Goal: Task Accomplishment & Management: Use online tool/utility

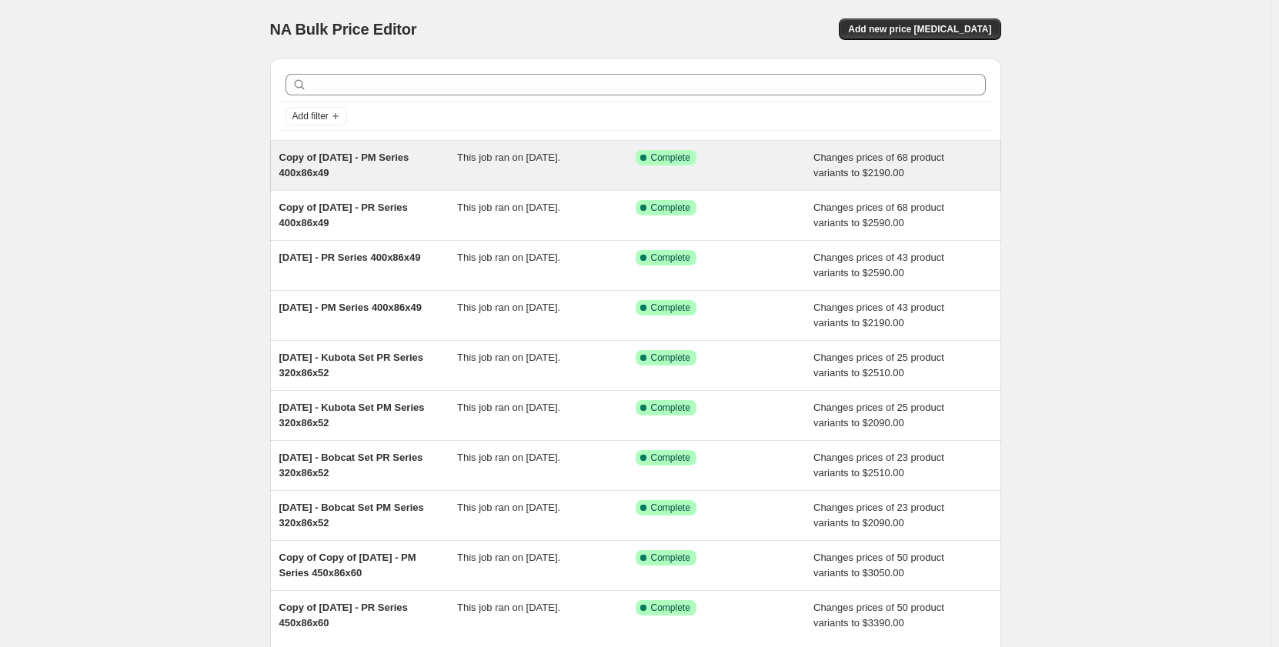
click at [434, 179] on div "Copy of [DATE] - PM Series 400x86x49" at bounding box center [368, 165] width 179 height 31
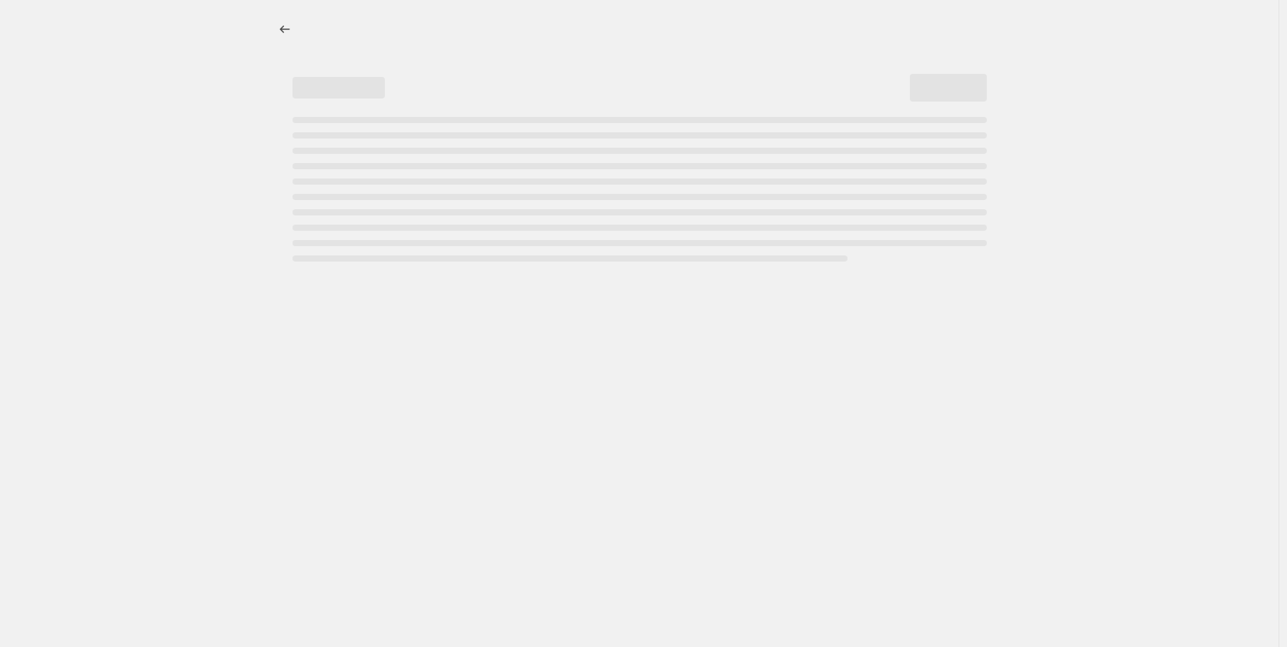
select select "pp"
select select "title"
select select "contains"
select select "title"
select select "contains"
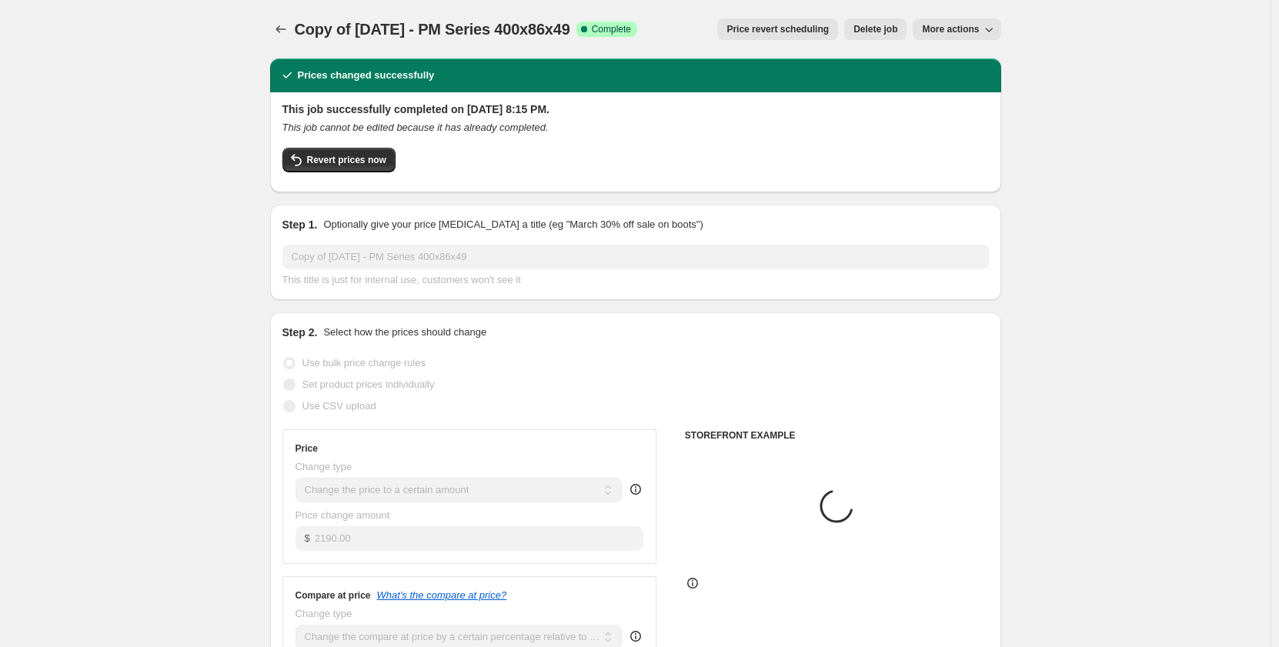
select select "tag"
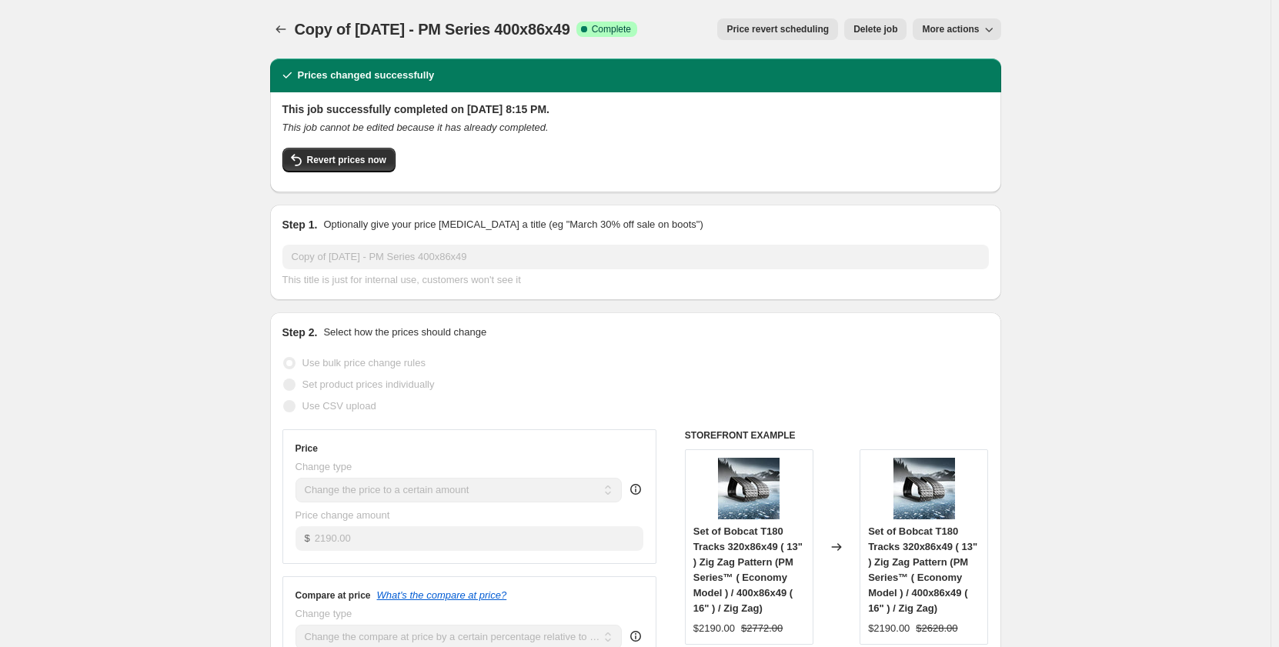
click at [945, 28] on span "More actions" at bounding box center [950, 29] width 57 height 12
click at [942, 62] on span "Copy to new job" at bounding box center [961, 61] width 72 height 12
select select "pp"
select select "title"
select select "contains"
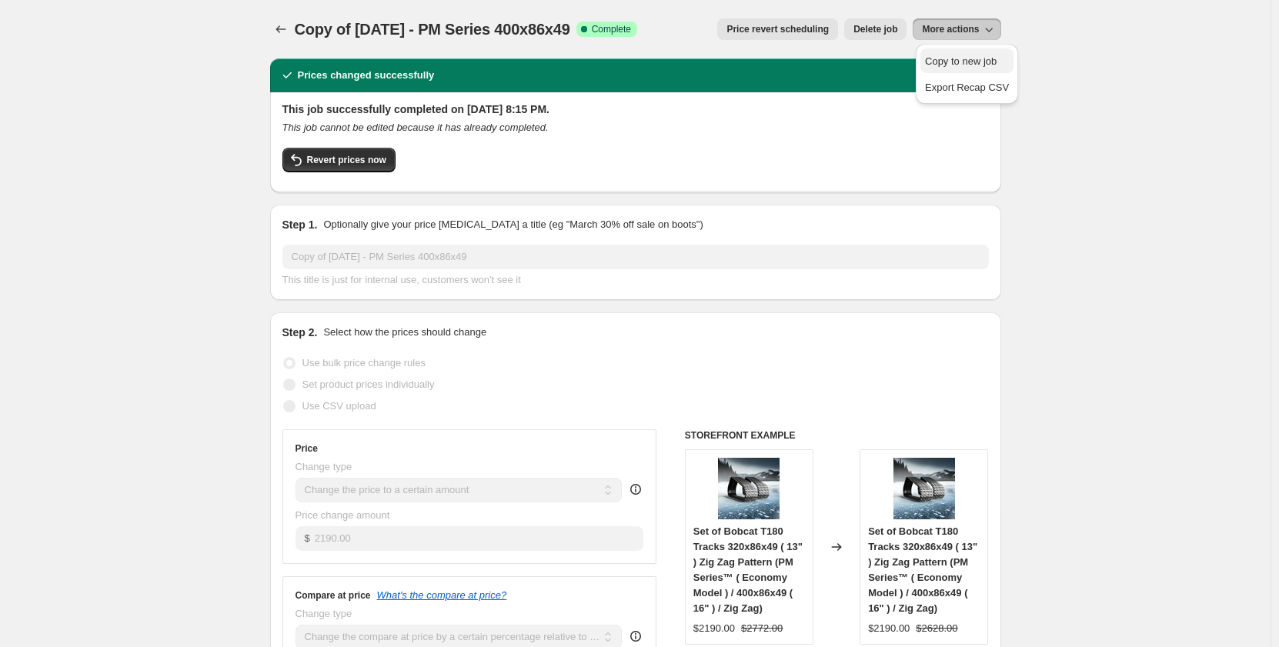
select select "title"
select select "contains"
select select "tag"
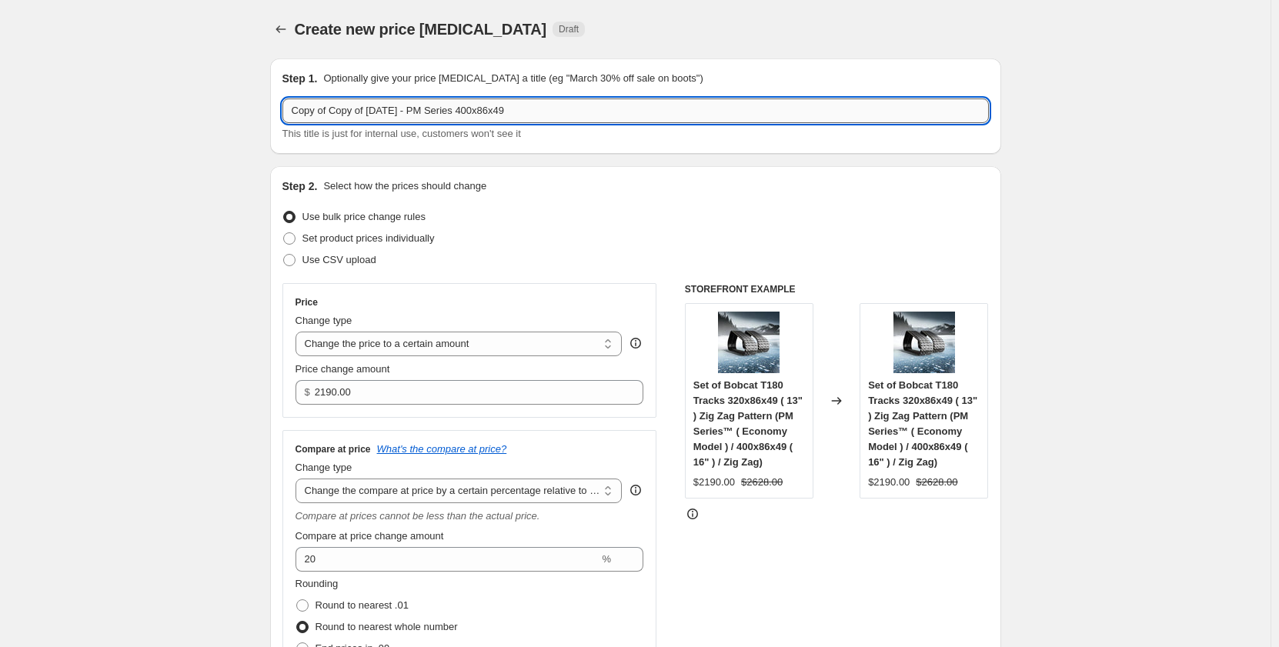
drag, startPoint x: 483, startPoint y: 109, endPoint x: 556, endPoint y: 112, distance: 72.4
click at [556, 112] on input "Copy of Copy of [DATE] - PM Series 400x86x49" at bounding box center [635, 110] width 706 height 25
paste input "50x83.5x74"
drag, startPoint x: 379, startPoint y: 110, endPoint x: 225, endPoint y: 128, distance: 154.1
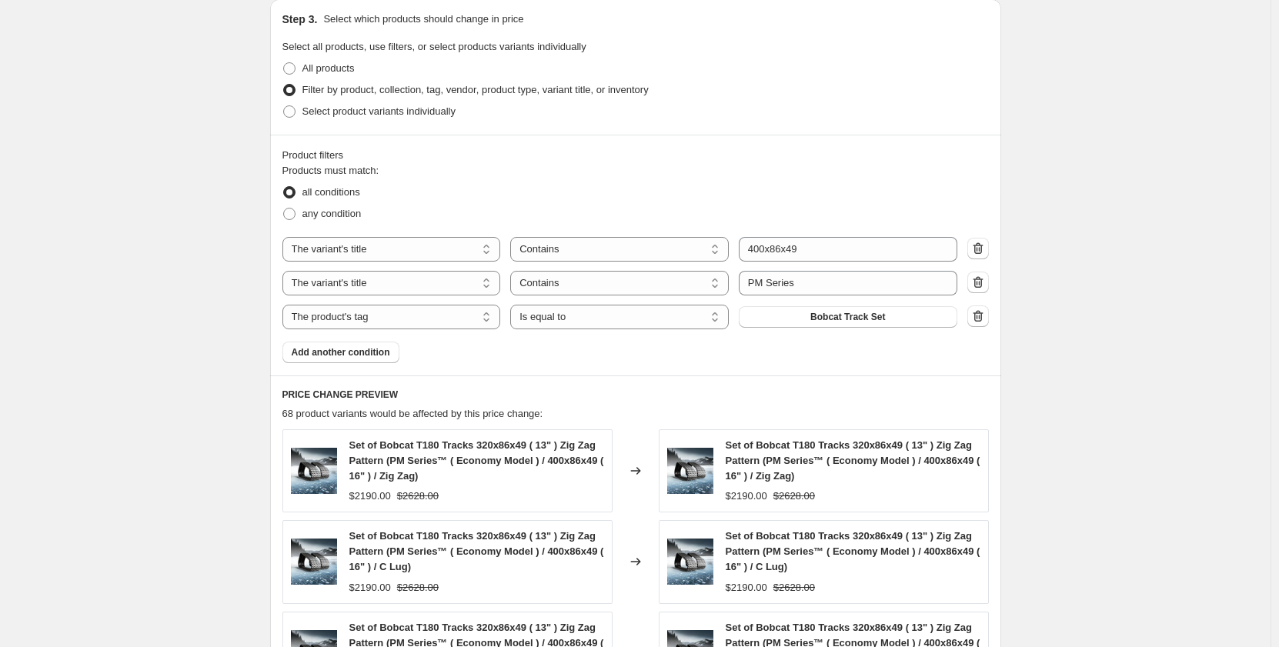
scroll to position [795, 0]
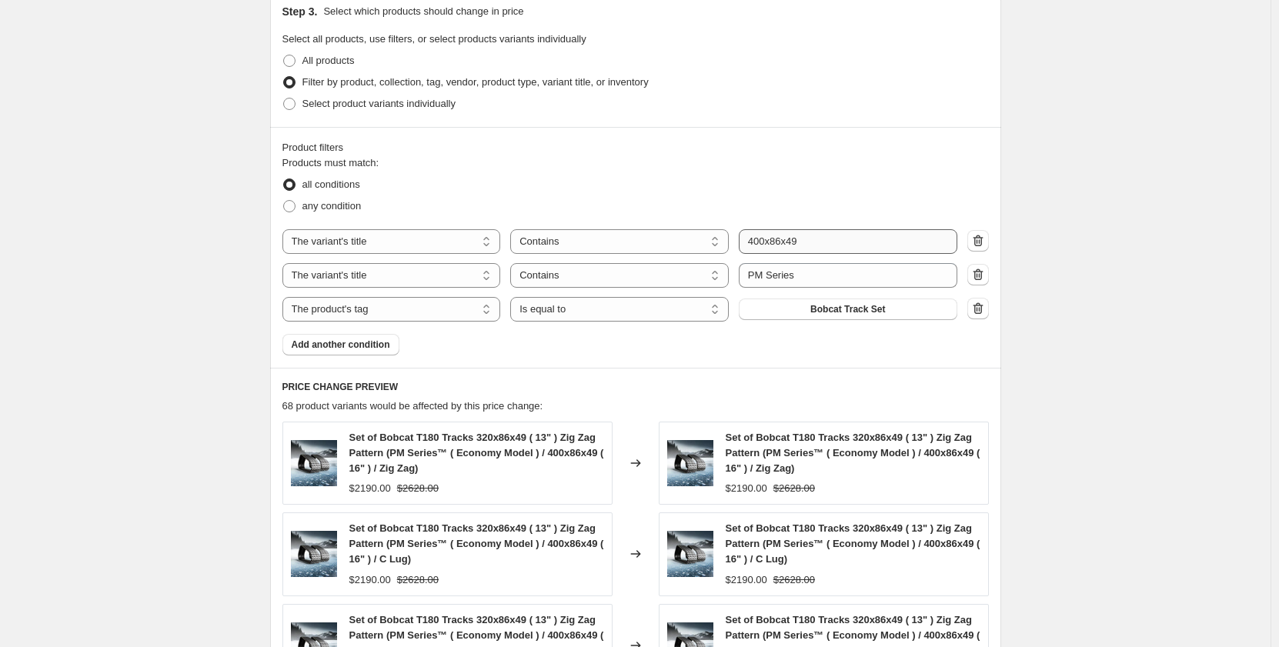
type input "Sep 2025 - PM Series 450x83.5x74"
drag, startPoint x: 829, startPoint y: 242, endPoint x: 749, endPoint y: 242, distance: 80.0
click at [749, 242] on input "400x86x49" at bounding box center [848, 241] width 219 height 25
paste input "50x83.5x74"
click at [754, 240] on input "450x83.5x74" at bounding box center [848, 241] width 219 height 25
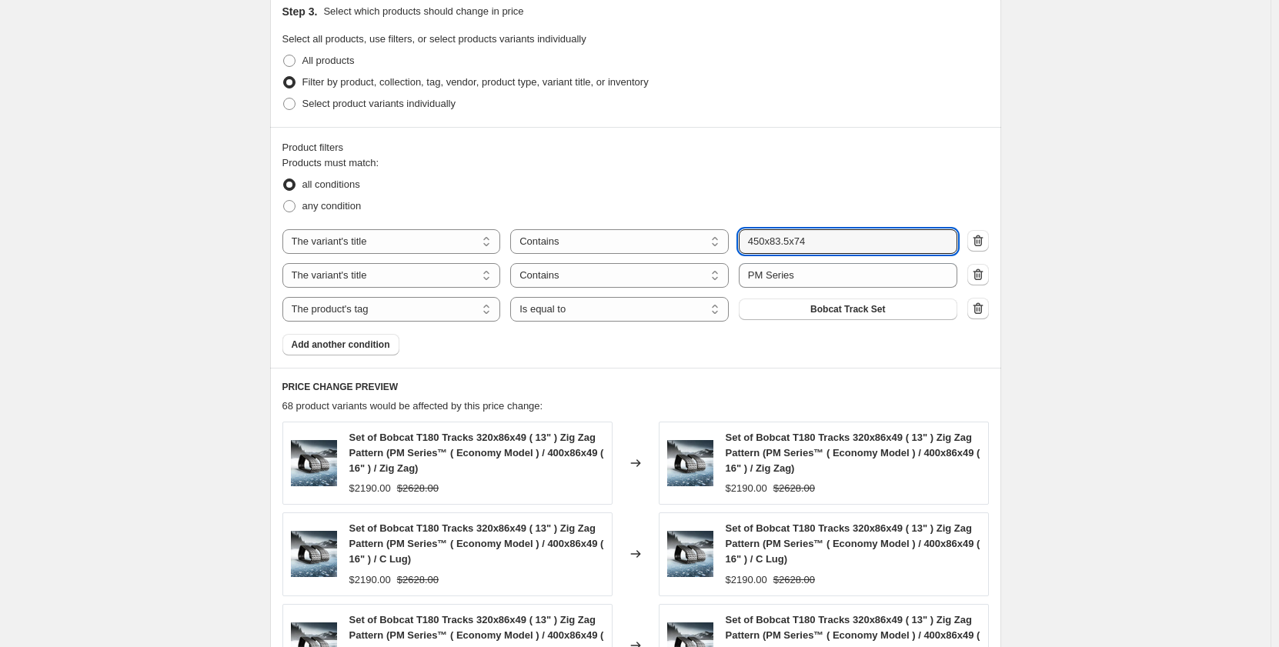
type input "450x83.5x74"
click at [197, 358] on div "Create new price change job. This page is ready Create new price change job Dra…" at bounding box center [635, 179] width 1270 height 1949
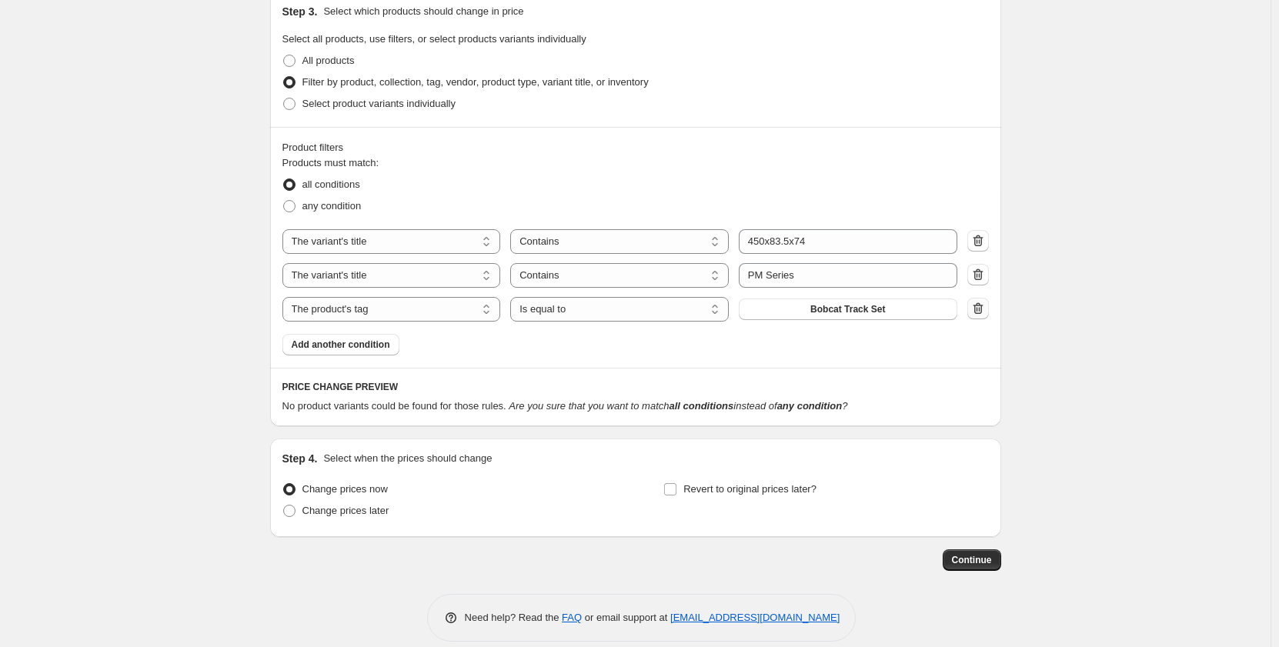
click at [979, 306] on icon "button" at bounding box center [977, 308] width 15 height 15
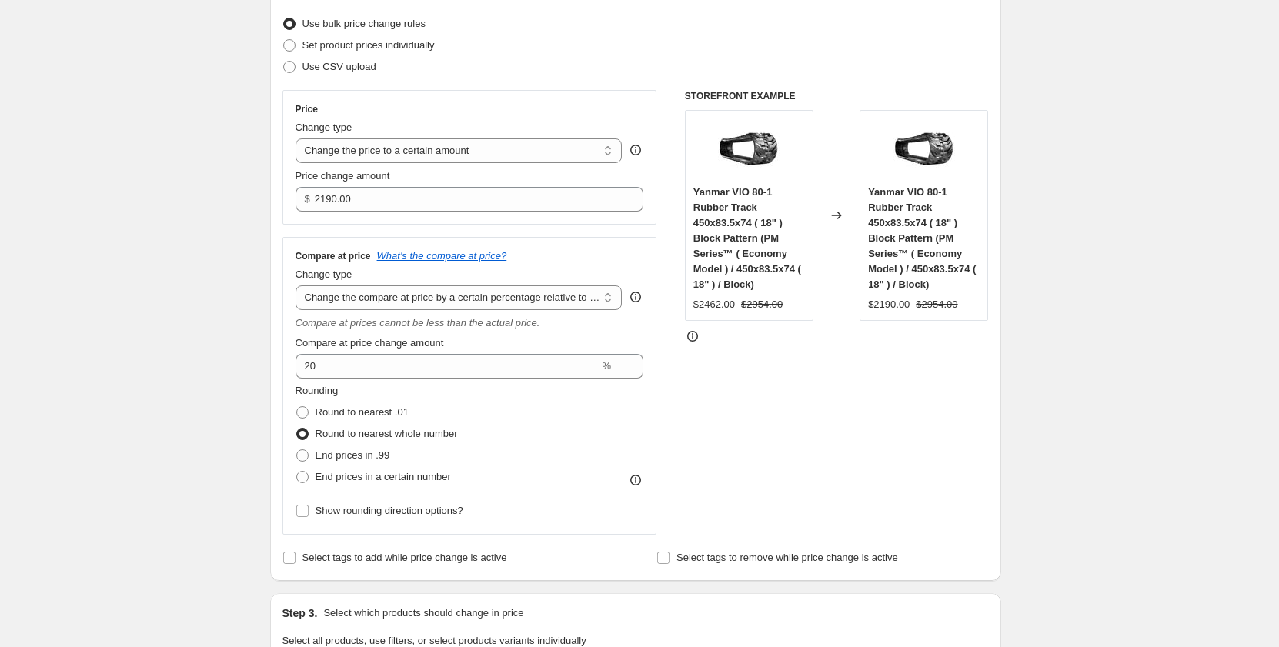
scroll to position [0, 0]
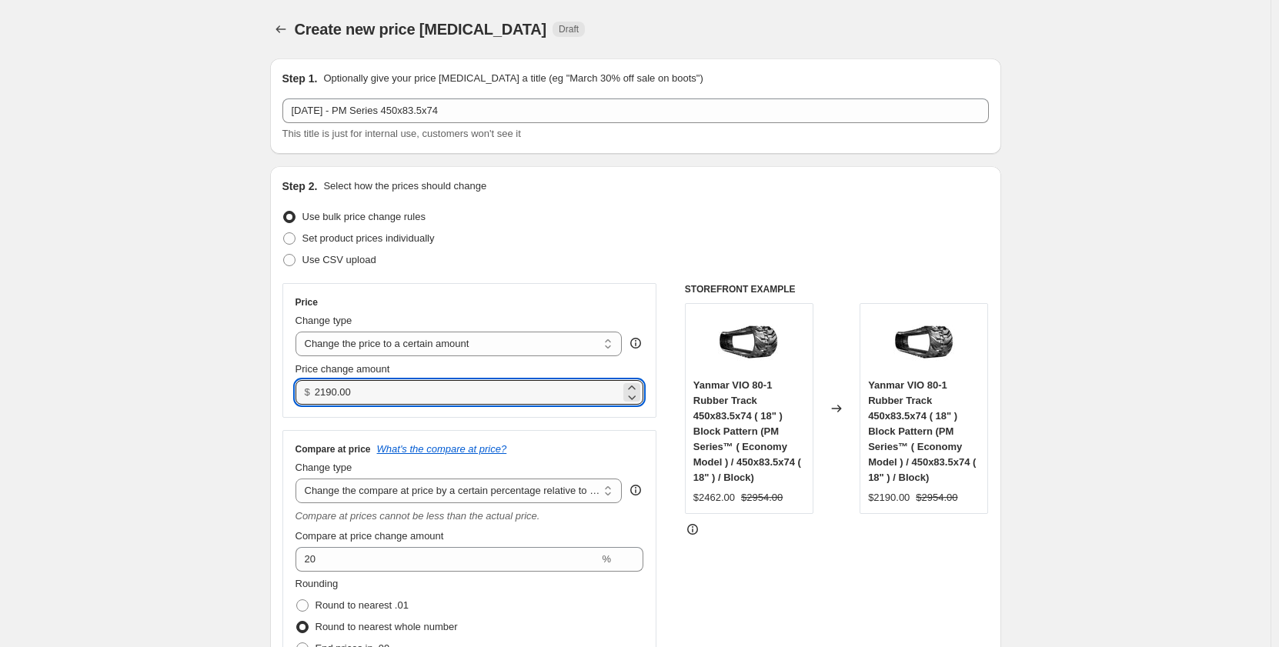
drag, startPoint x: 391, startPoint y: 393, endPoint x: 298, endPoint y: 397, distance: 93.2
click at [298, 397] on div "Price Change type Change the price to a certain amount Change the price by a ce…" at bounding box center [469, 350] width 375 height 135
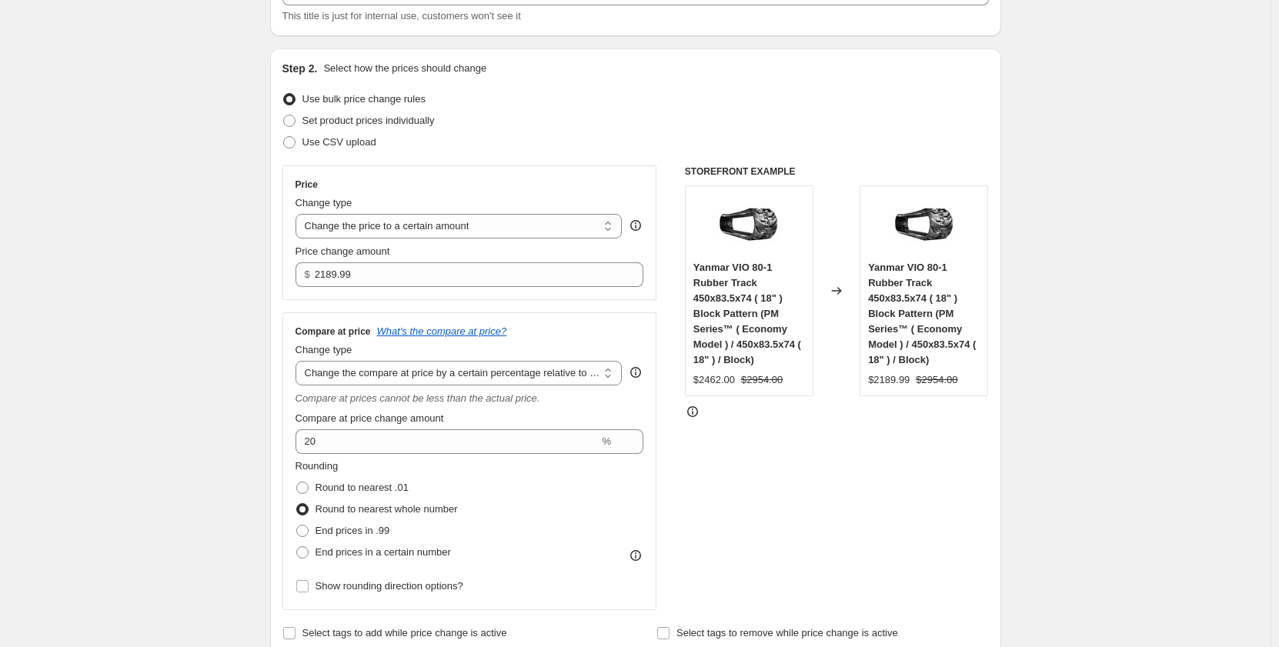
scroll to position [102, 0]
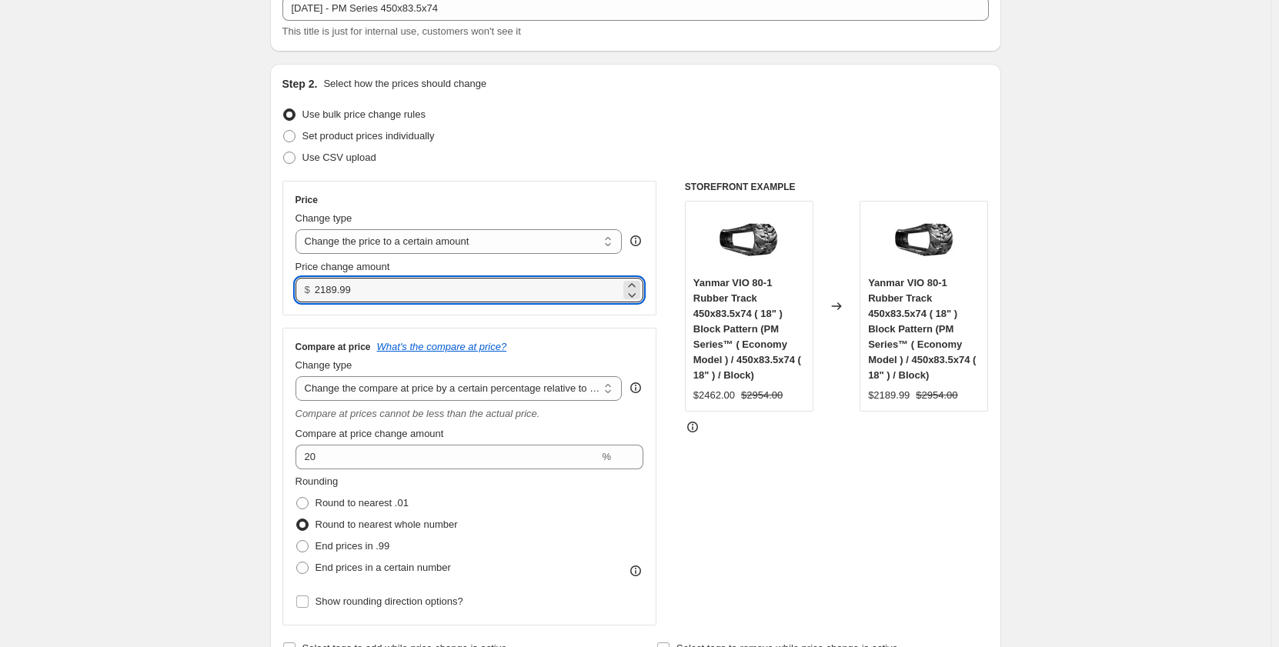
drag, startPoint x: 368, startPoint y: 299, endPoint x: 307, endPoint y: 297, distance: 60.8
click at [307, 297] on div "$ 2189.99" at bounding box center [469, 290] width 349 height 25
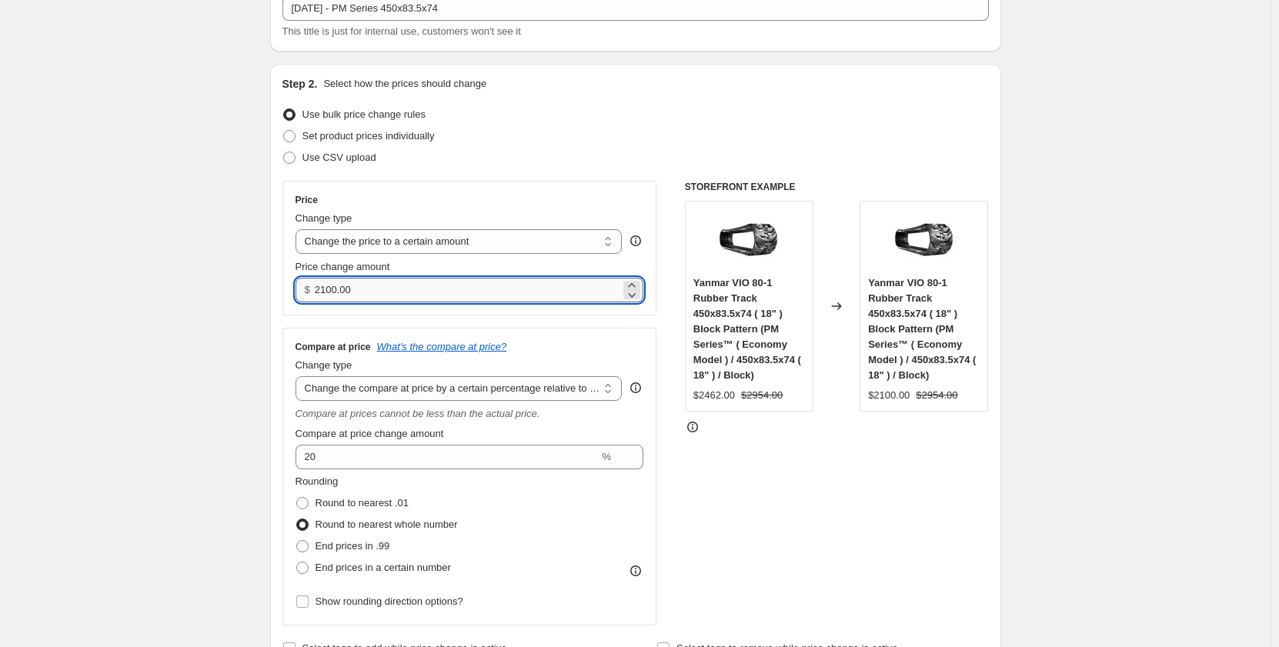
drag, startPoint x: 339, startPoint y: 290, endPoint x: 330, endPoint y: 290, distance: 8.5
click at [330, 290] on input "2100.00" at bounding box center [467, 290] width 305 height 25
type input "2195.00"
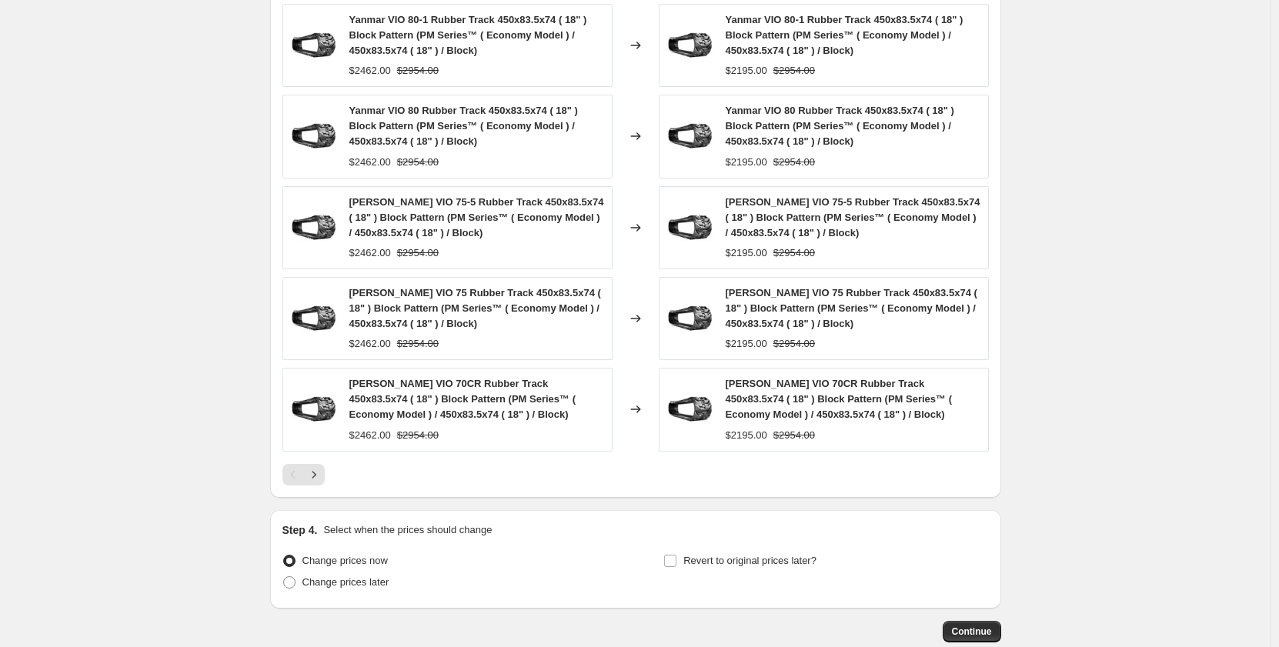
scroll to position [1180, 0]
click at [958, 635] on span "Continue" at bounding box center [972, 631] width 40 height 12
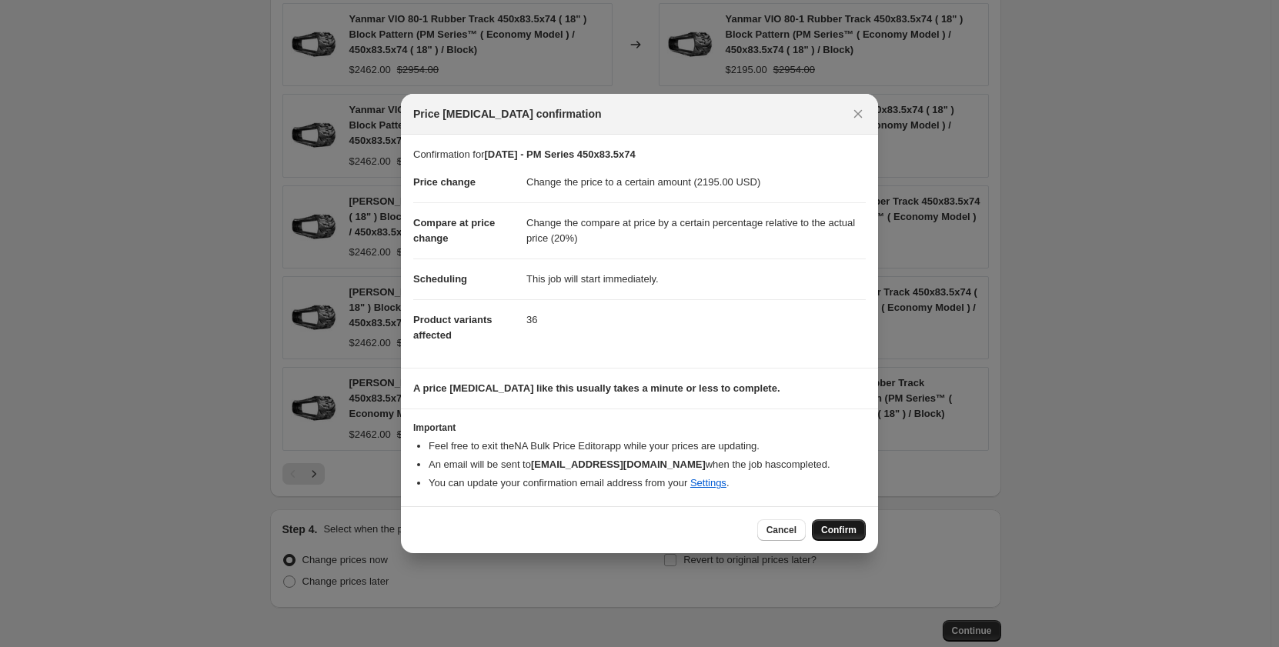
click at [839, 531] on span "Confirm" at bounding box center [838, 530] width 35 height 12
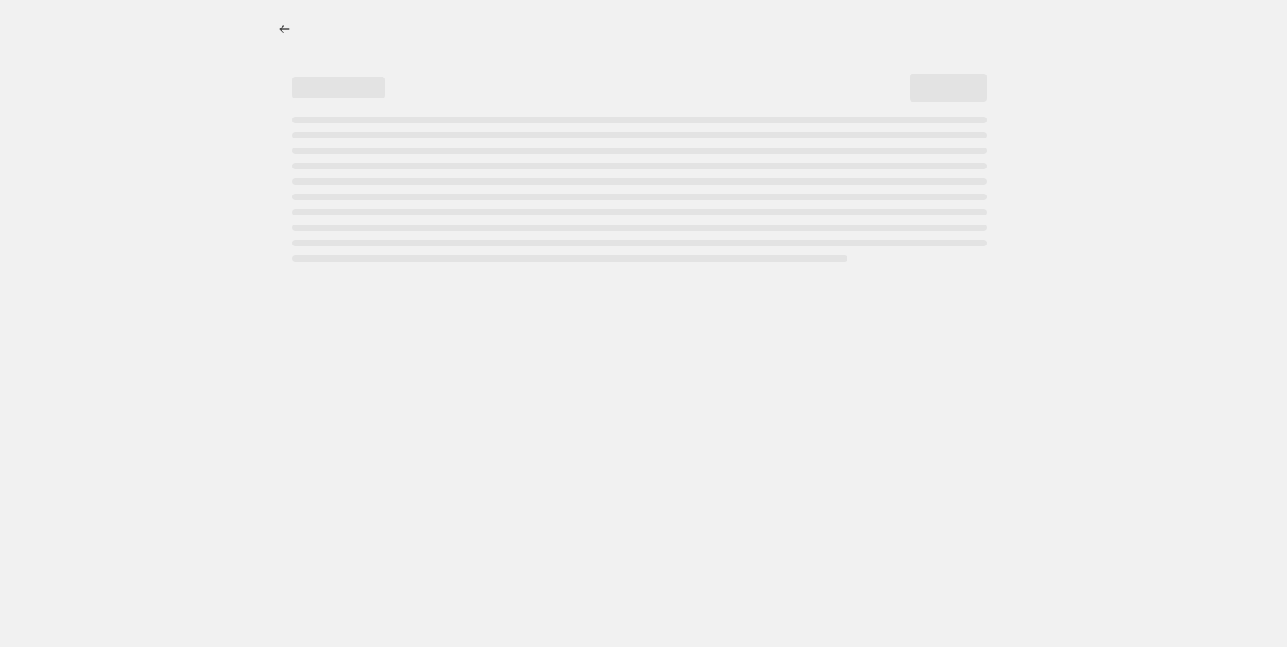
select select "pp"
select select "title"
select select "contains"
select select "title"
select select "contains"
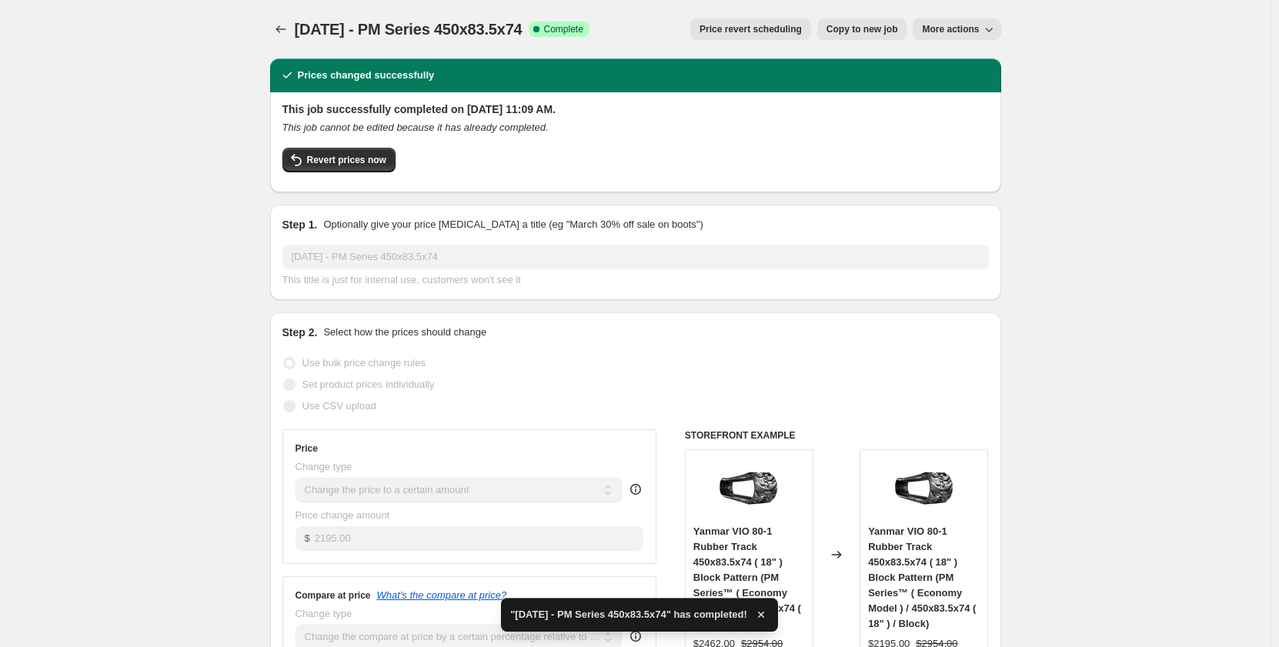
click at [839, 31] on span "Copy to new job" at bounding box center [862, 29] width 72 height 12
select select "pp"
select select "title"
select select "contains"
select select "title"
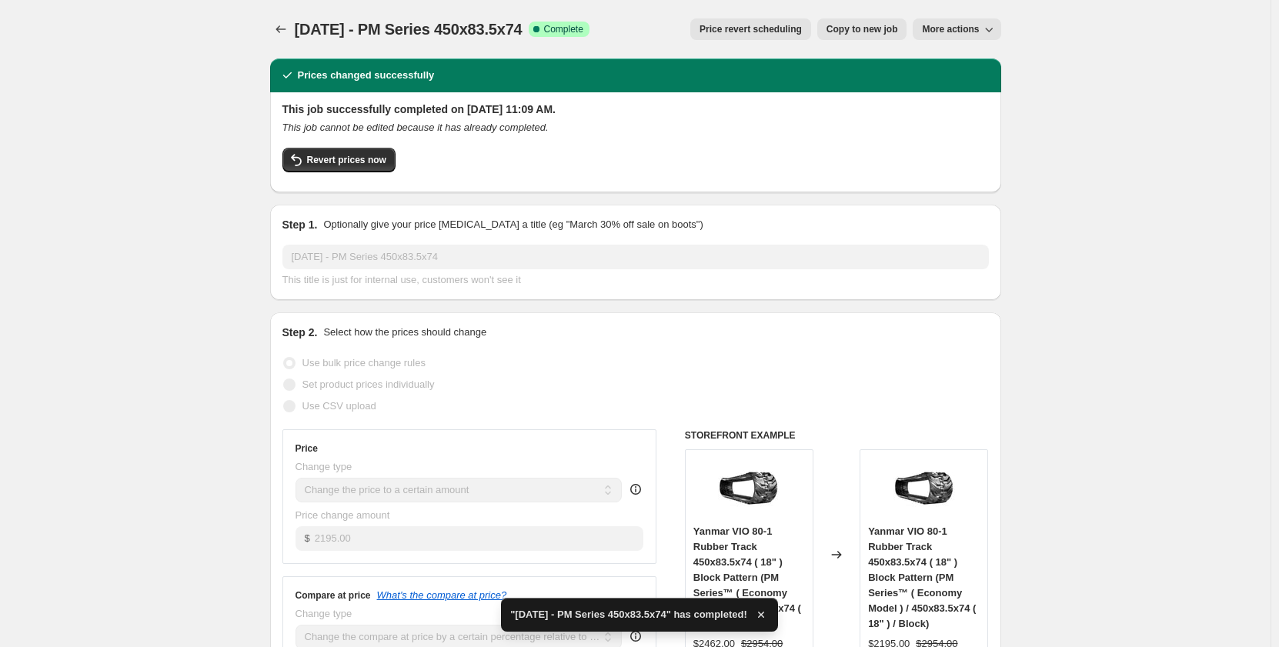
select select "contains"
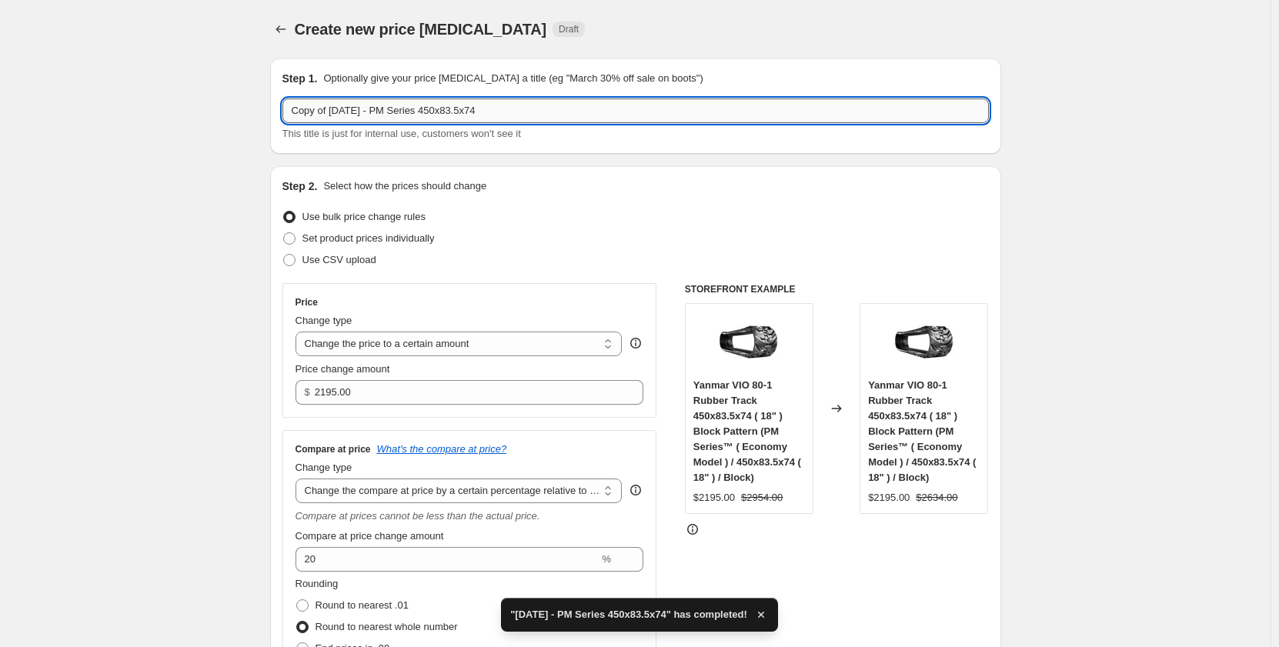
click at [405, 113] on input "Copy of Sep 2025 - PM Series 450x83.5x74" at bounding box center [635, 110] width 706 height 25
click at [560, 217] on div "Use bulk price change rules" at bounding box center [635, 217] width 706 height 22
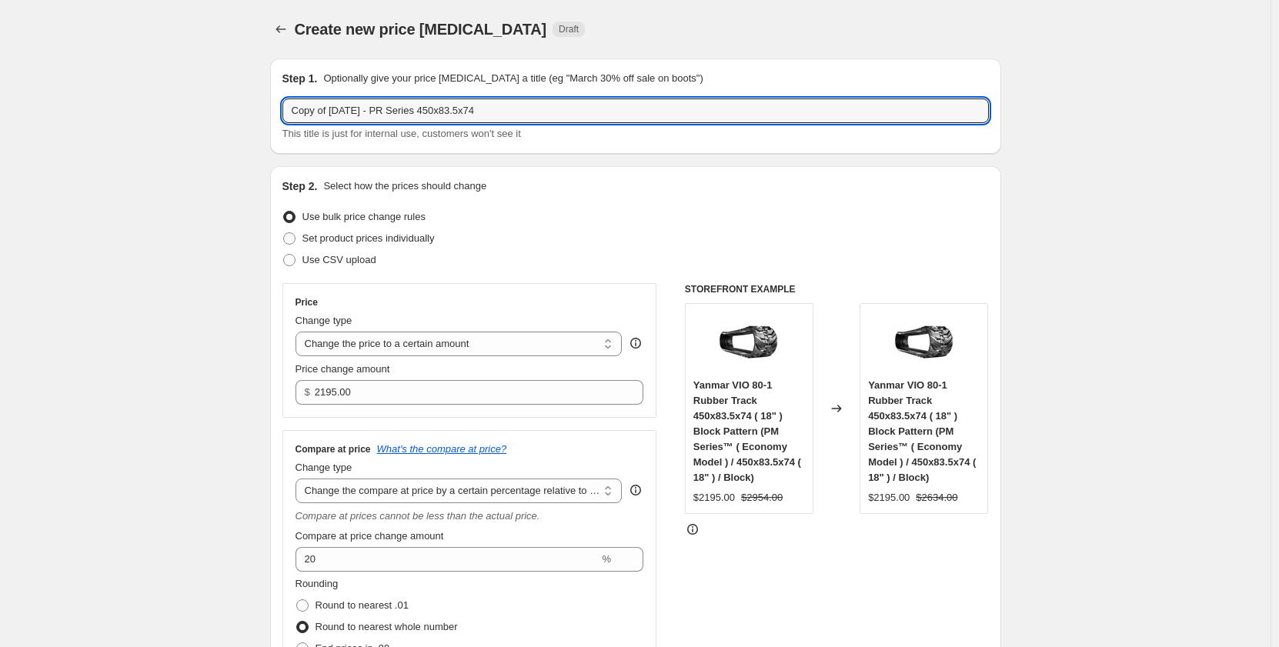
drag, startPoint x: 333, startPoint y: 115, endPoint x: 255, endPoint y: 120, distance: 78.7
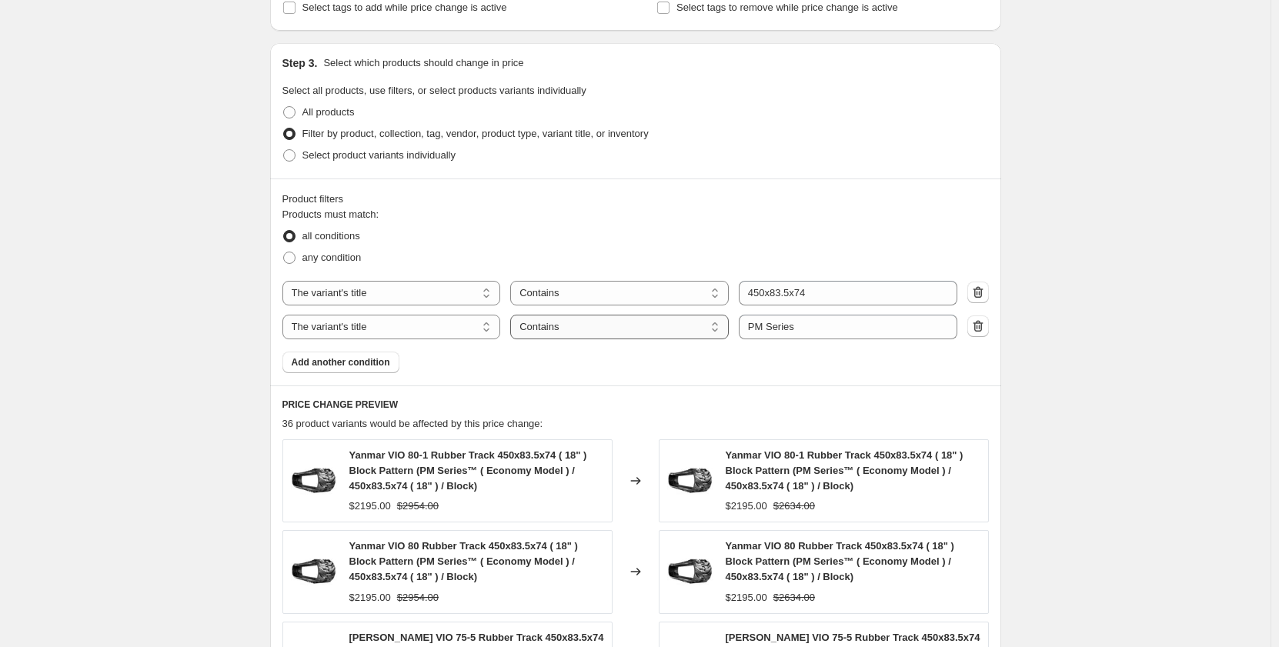
scroll to position [769, 0]
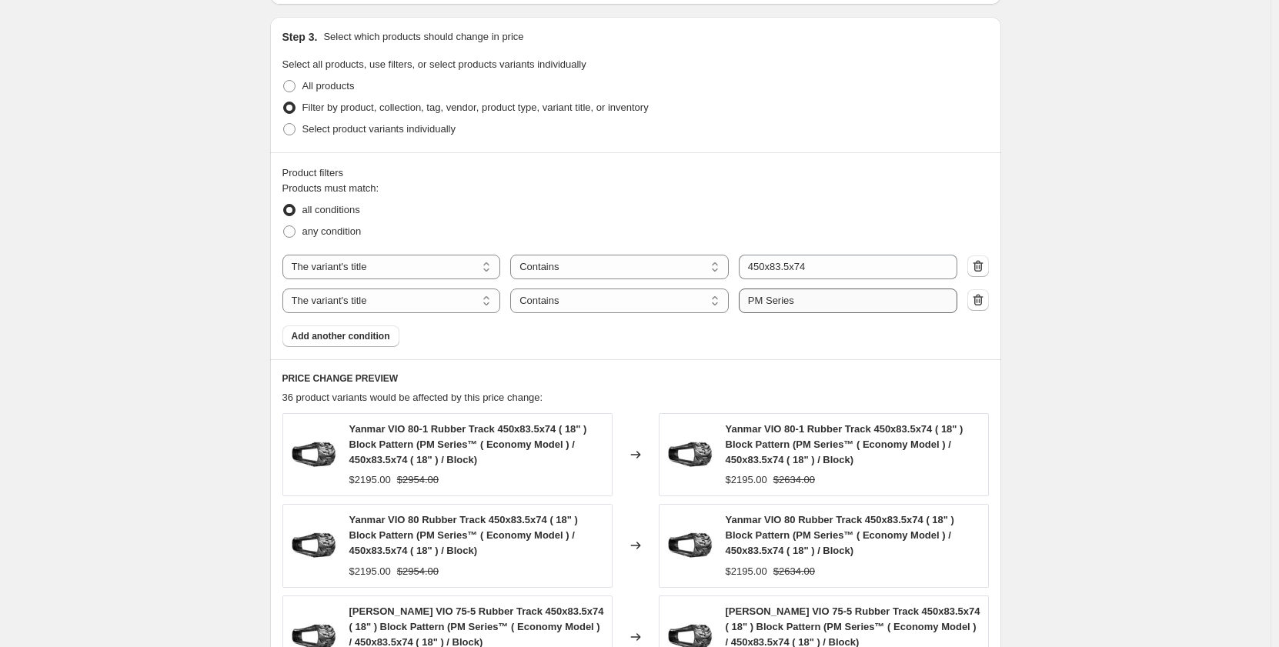
type input "Sep 2025 - PR Series 450x83.5x74"
click at [763, 306] on input "PM Series" at bounding box center [848, 301] width 219 height 25
type input "PR Series"
click at [165, 359] on div "Create new price change job. This page is ready Create new price change job Dra…" at bounding box center [635, 188] width 1270 height 1915
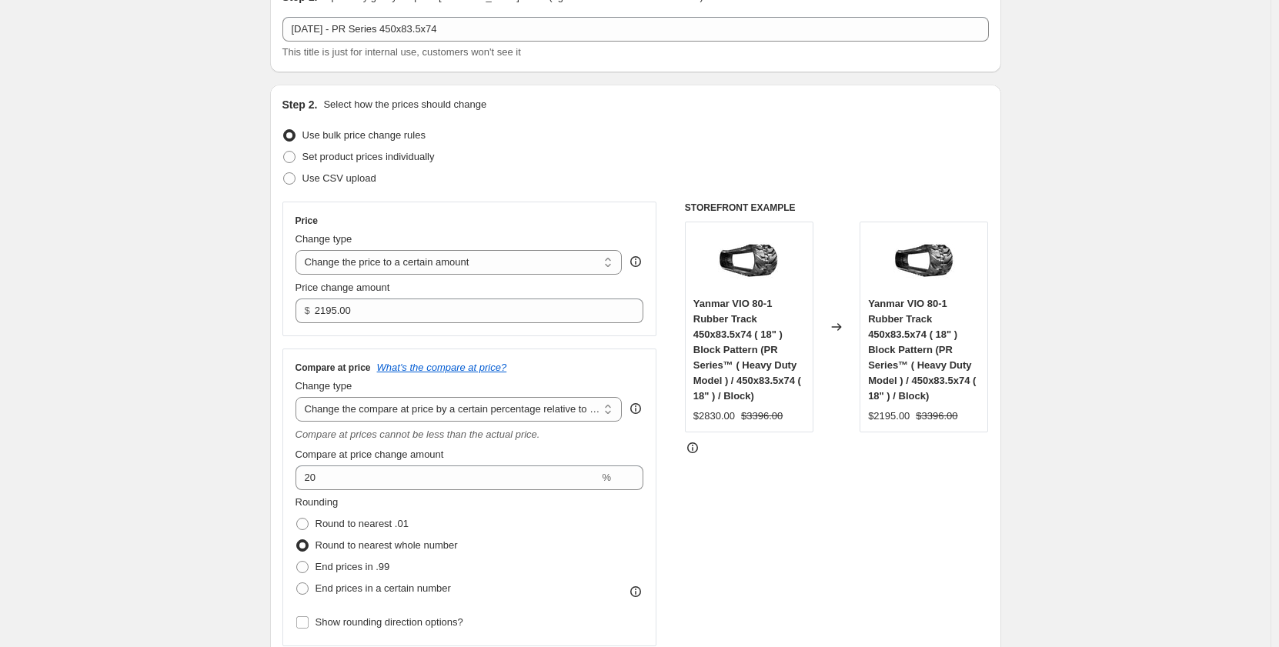
scroll to position [77, 0]
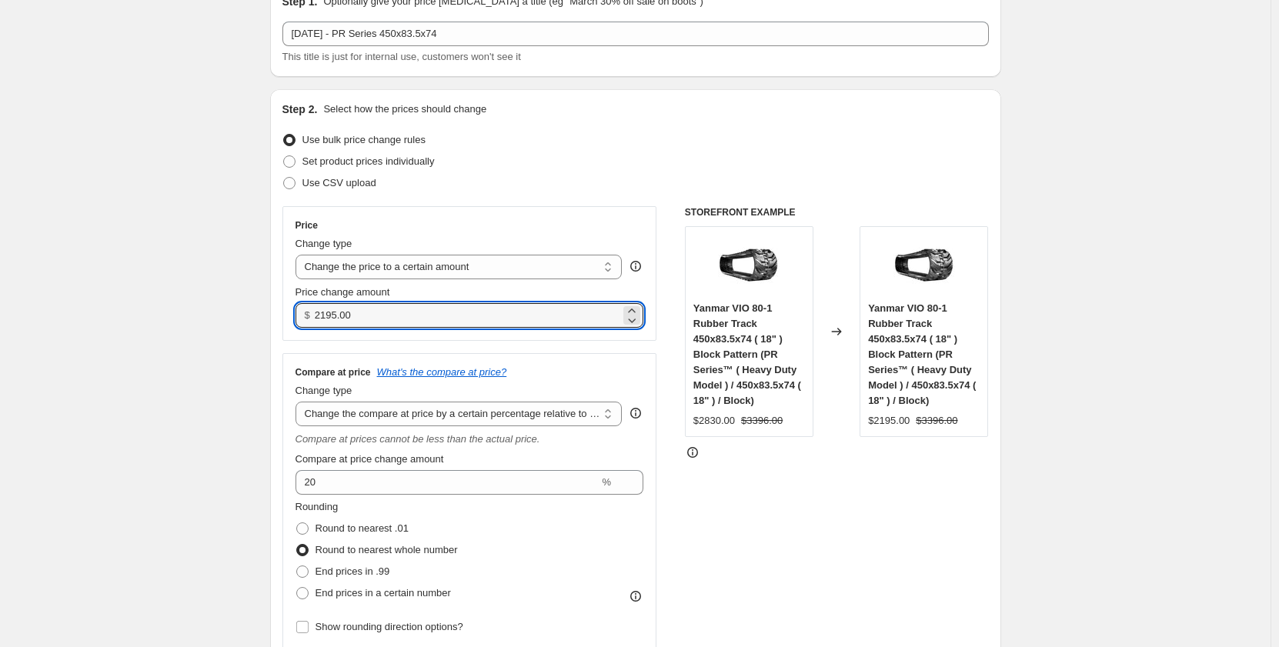
drag, startPoint x: 365, startPoint y: 321, endPoint x: 312, endPoint y: 327, distance: 52.7
click at [312, 327] on div "$ 2195.00" at bounding box center [469, 315] width 349 height 25
drag, startPoint x: 346, startPoint y: 316, endPoint x: 325, endPoint y: 315, distance: 21.6
click at [325, 315] on input "2395" at bounding box center [467, 315] width 305 height 25
type input "2465.00"
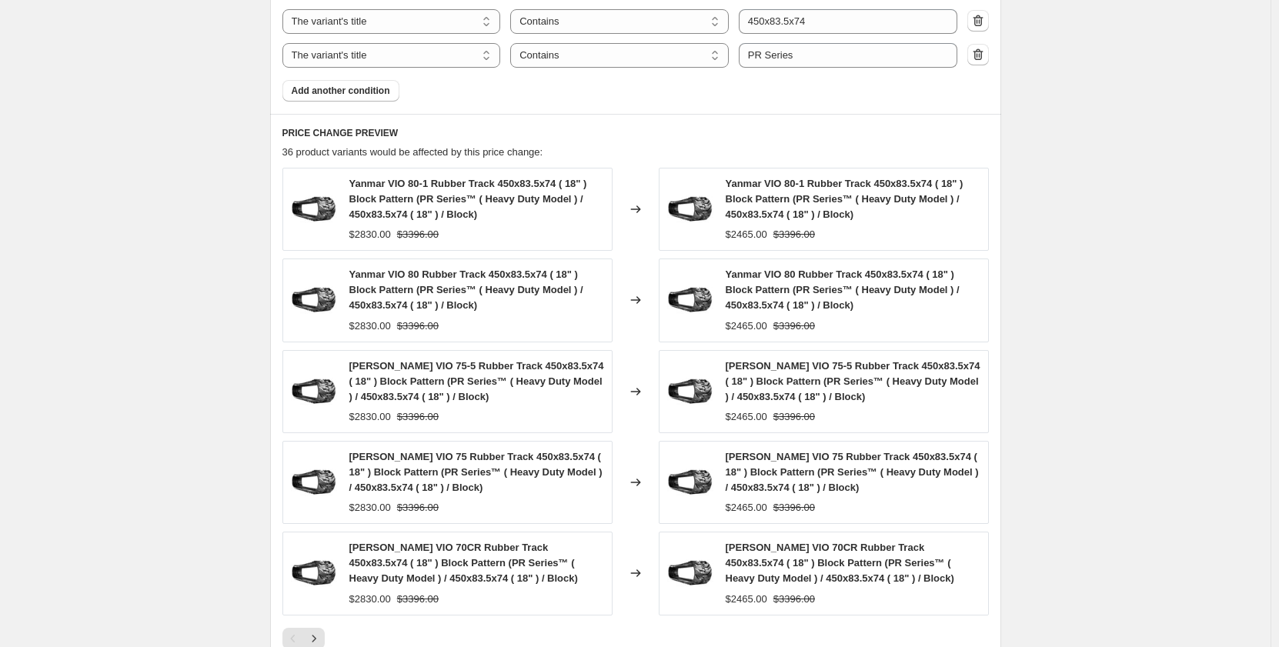
scroll to position [1268, 0]
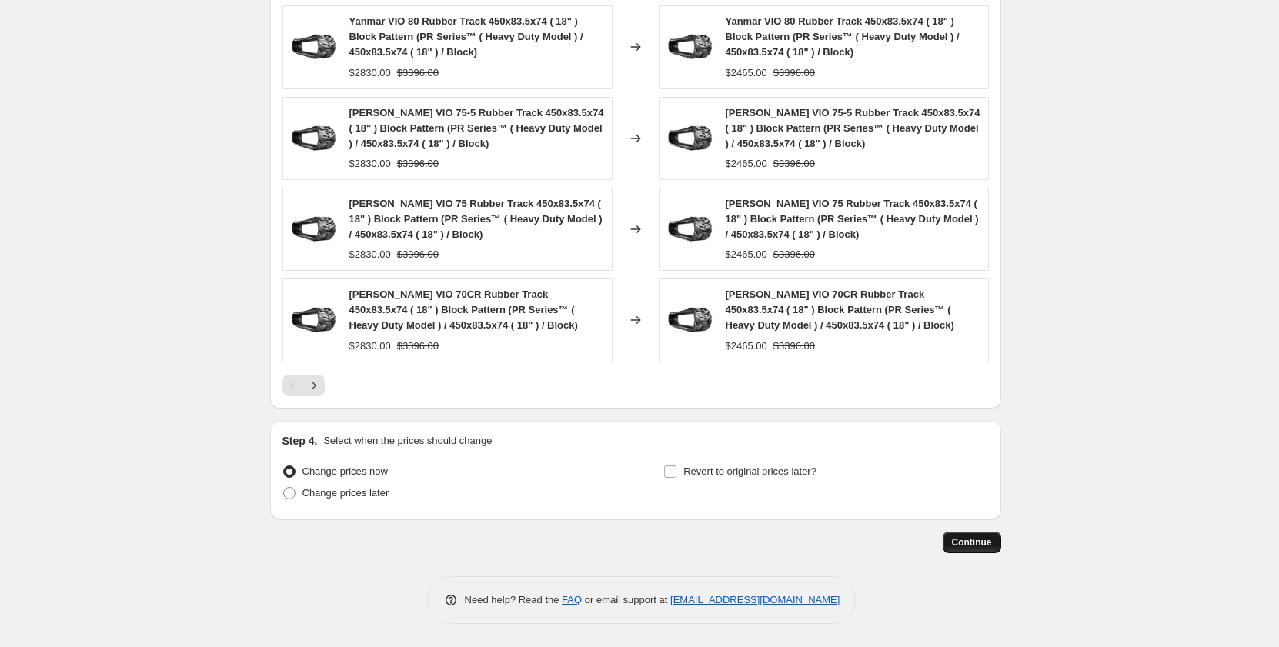
click at [967, 542] on span "Continue" at bounding box center [972, 542] width 40 height 12
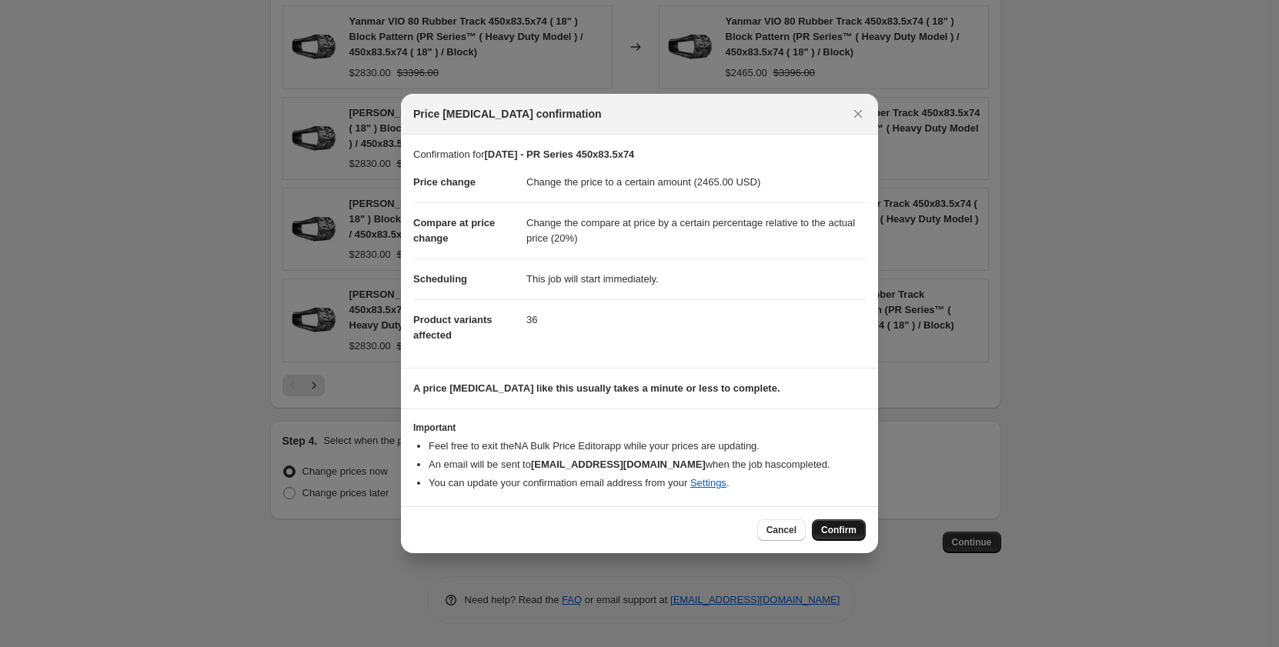
click at [844, 527] on span "Confirm" at bounding box center [838, 530] width 35 height 12
type input "Sep 2025 - PR Series 450x83.5x74"
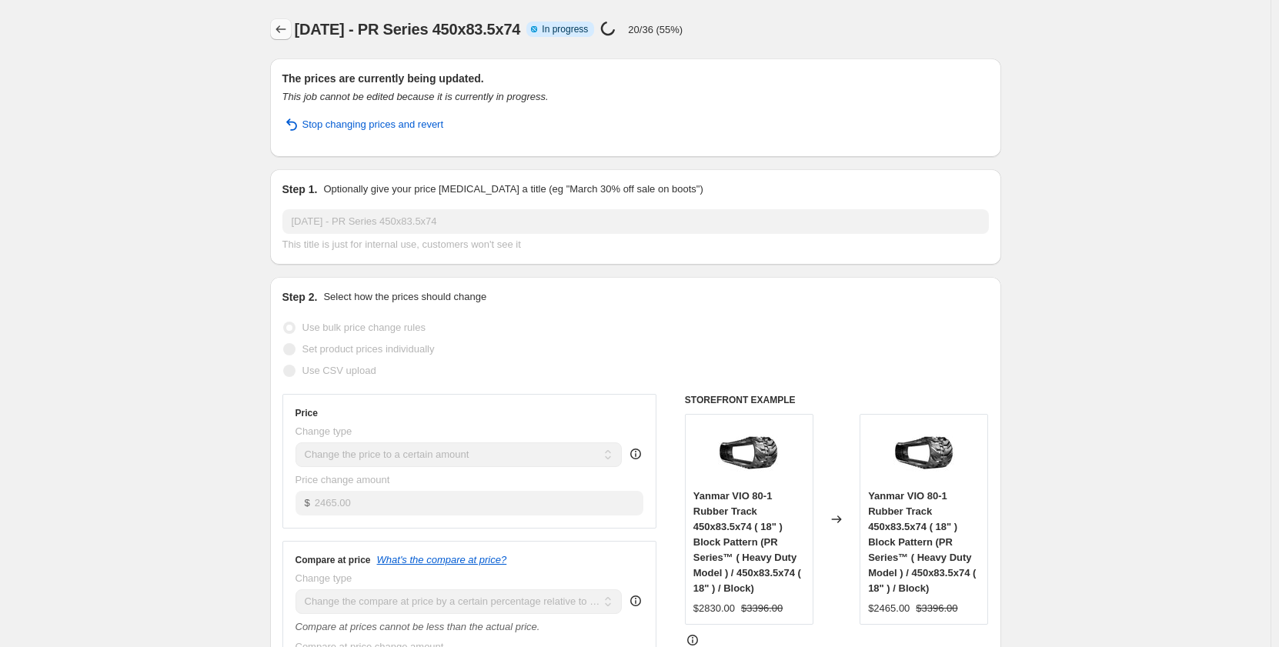
select select "pp"
select select "title"
select select "contains"
select select "title"
select select "contains"
